Goal: Check status

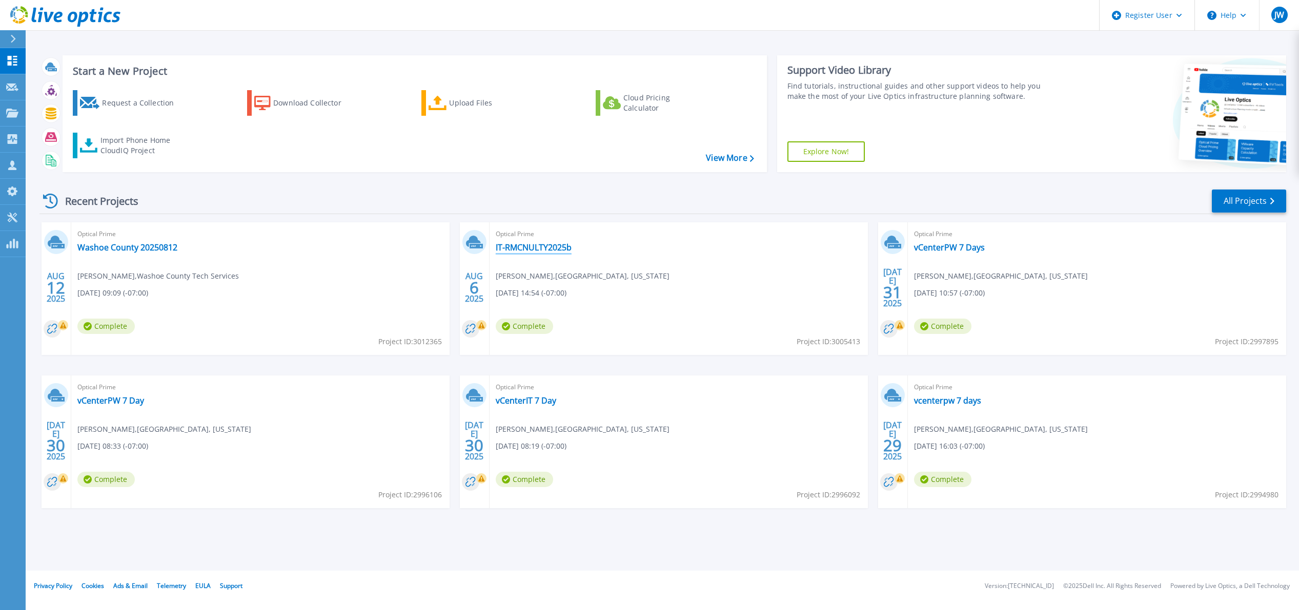
click at [536, 250] on link "IT-RMCNULTY2025b" at bounding box center [534, 247] width 76 height 10
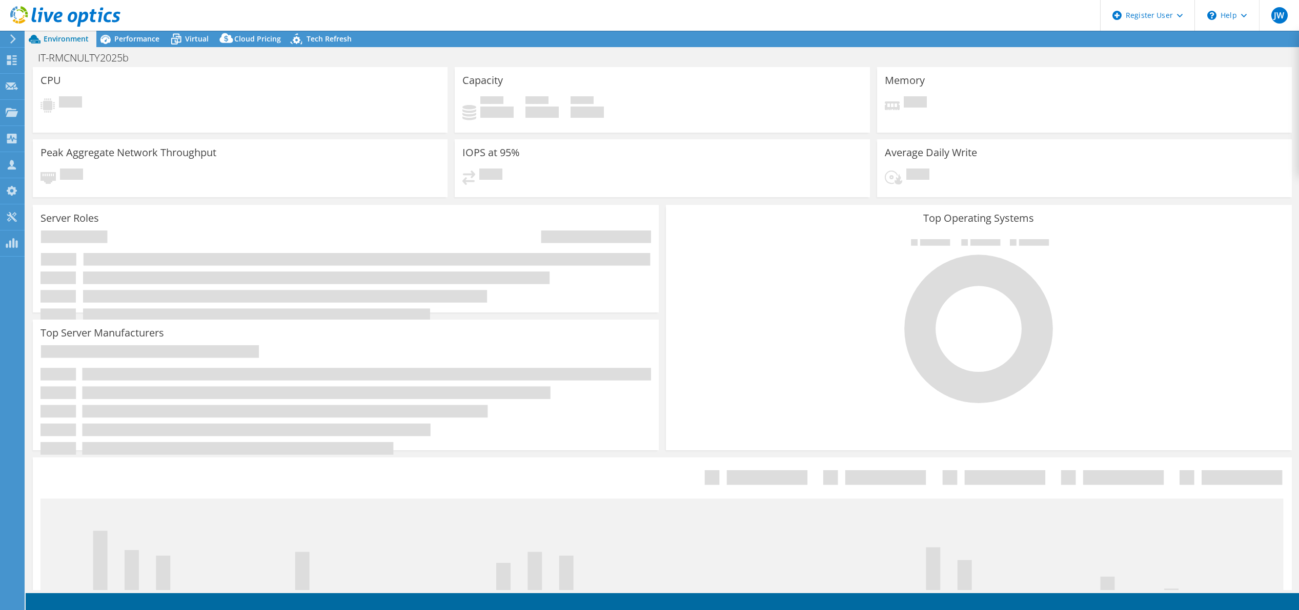
select select "USD"
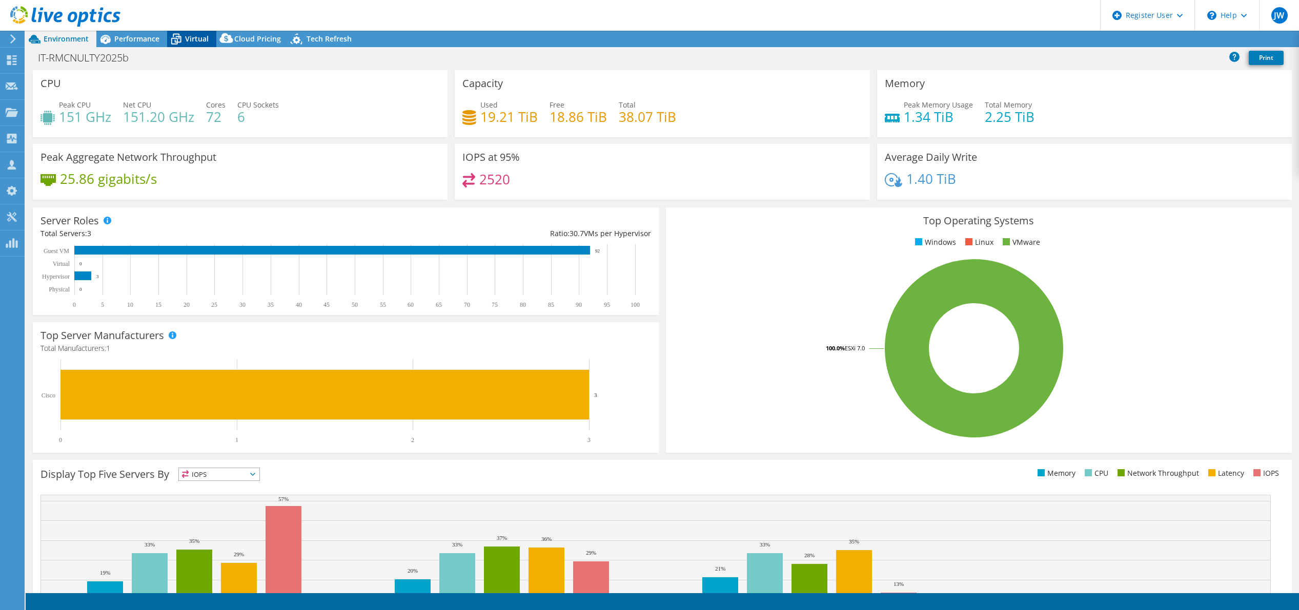
click at [197, 36] on span "Virtual" at bounding box center [197, 39] width 24 height 10
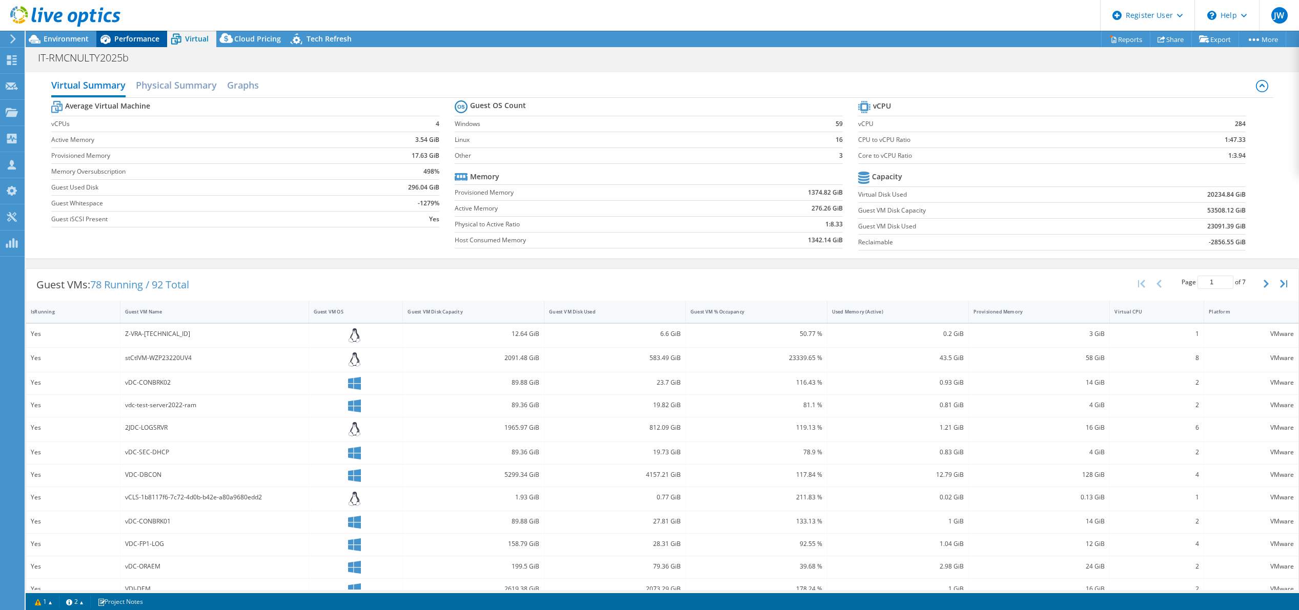
click at [132, 42] on span "Performance" at bounding box center [136, 39] width 45 height 10
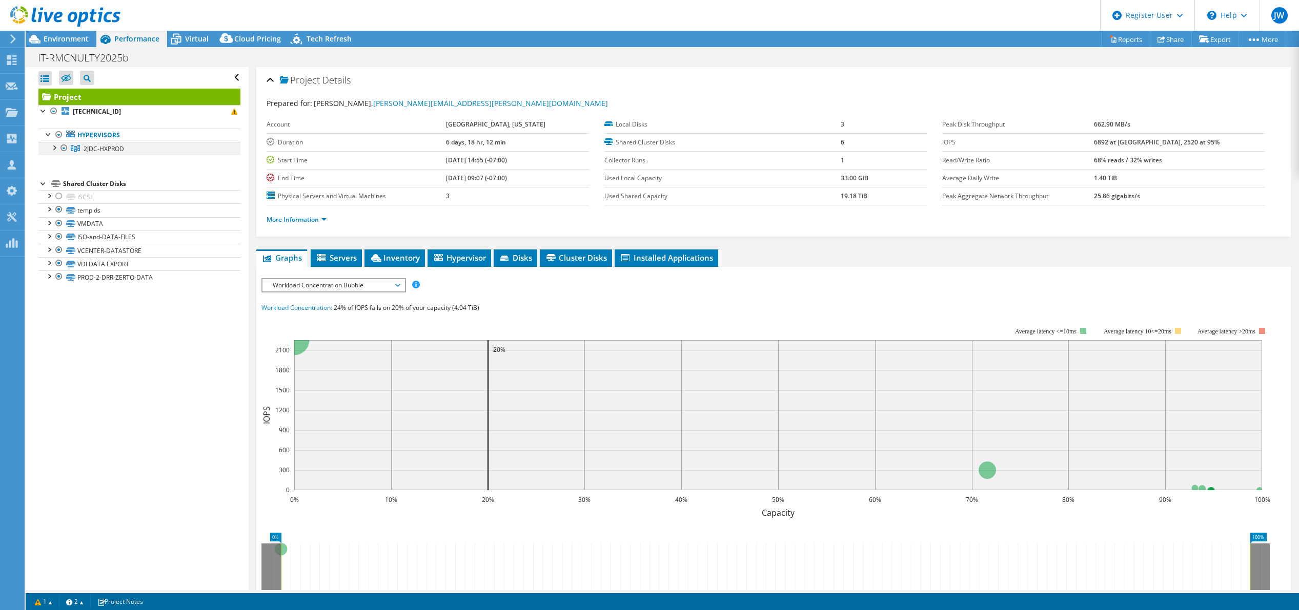
click at [53, 148] on div at bounding box center [54, 147] width 10 height 10
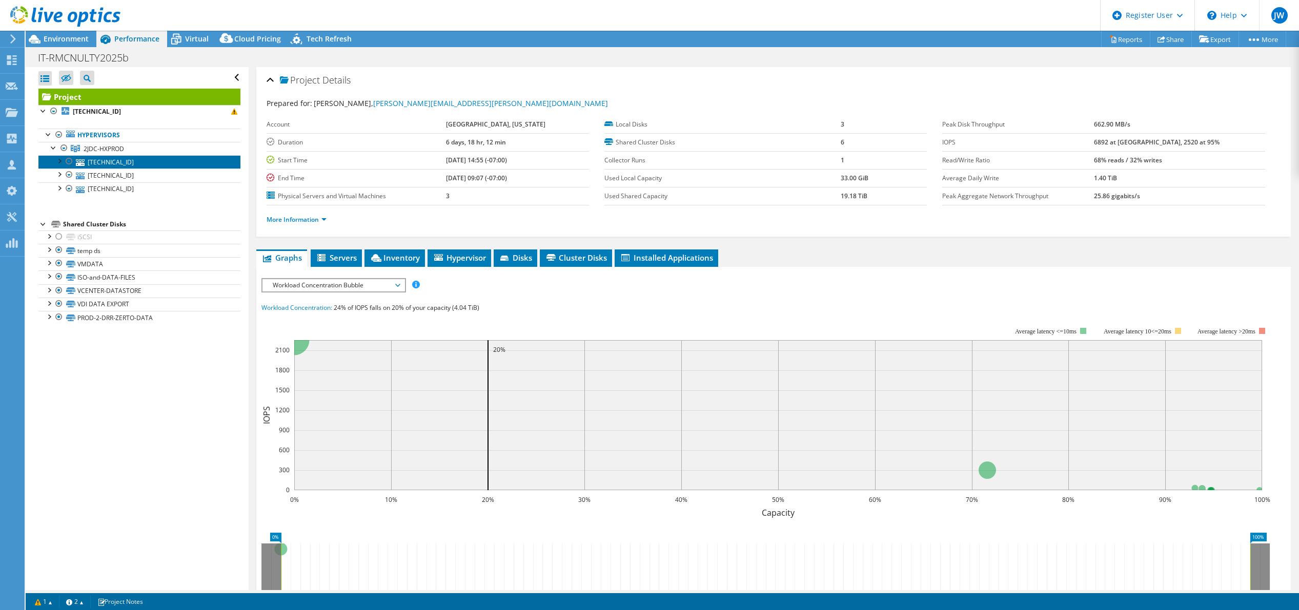
click at [102, 164] on link "192.168.67.29" at bounding box center [139, 161] width 202 height 13
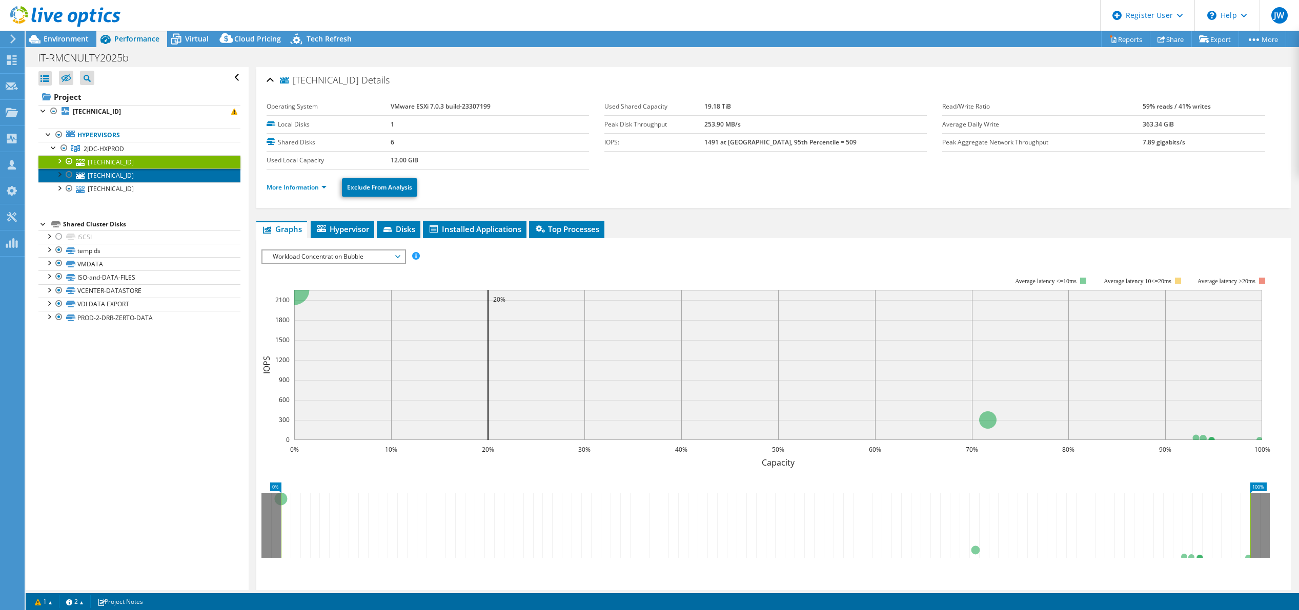
click at [104, 170] on link "192.168.67.30" at bounding box center [139, 175] width 202 height 13
click at [108, 180] on link "192.168.67.30" at bounding box center [139, 175] width 202 height 13
click at [113, 193] on link "192.168.67.28" at bounding box center [139, 188] width 202 height 13
